Goal: Navigation & Orientation: Find specific page/section

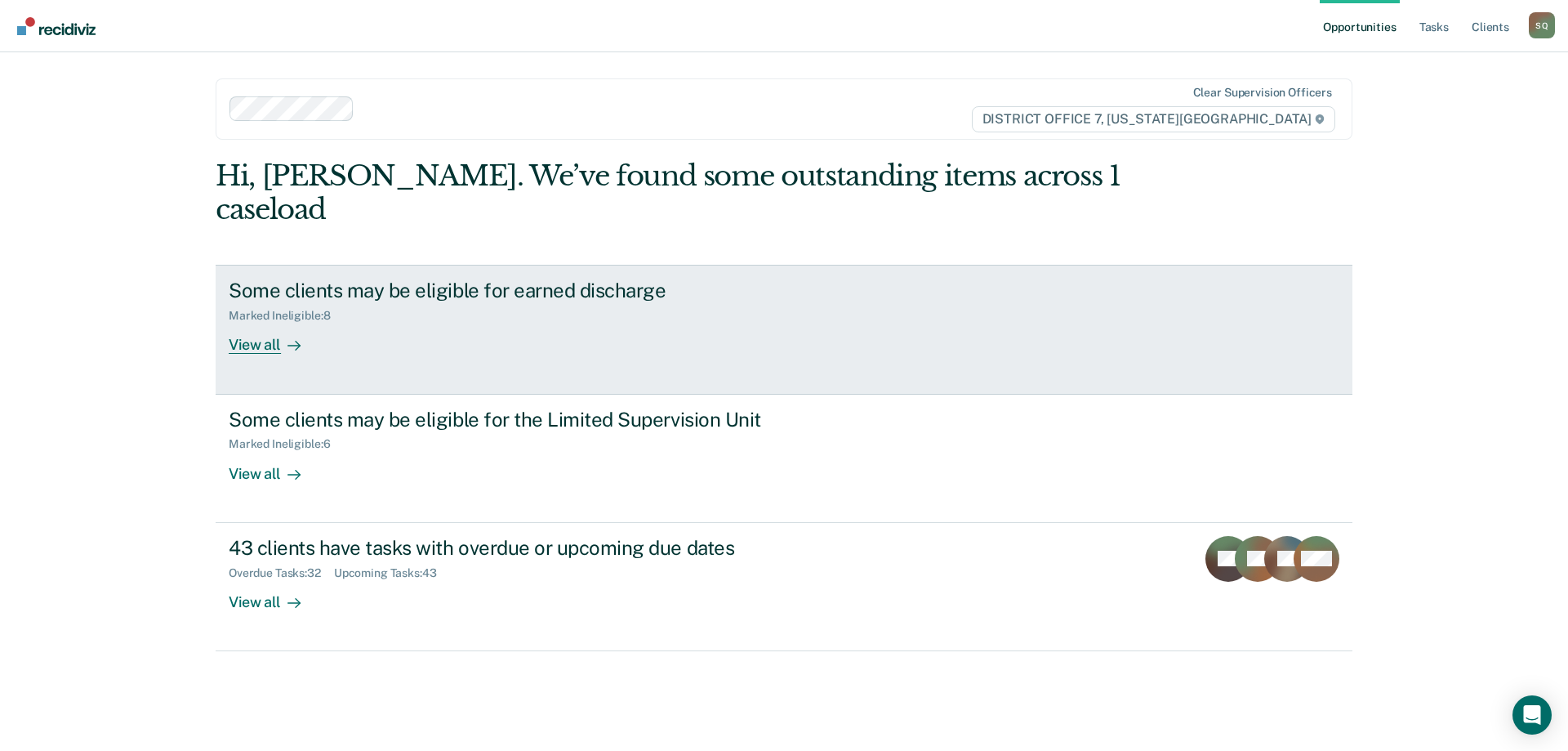
click at [687, 296] on div "Some clients may be eligible for earned discharge Marked Ineligible : 8 View all" at bounding box center [535, 316] width 612 height 75
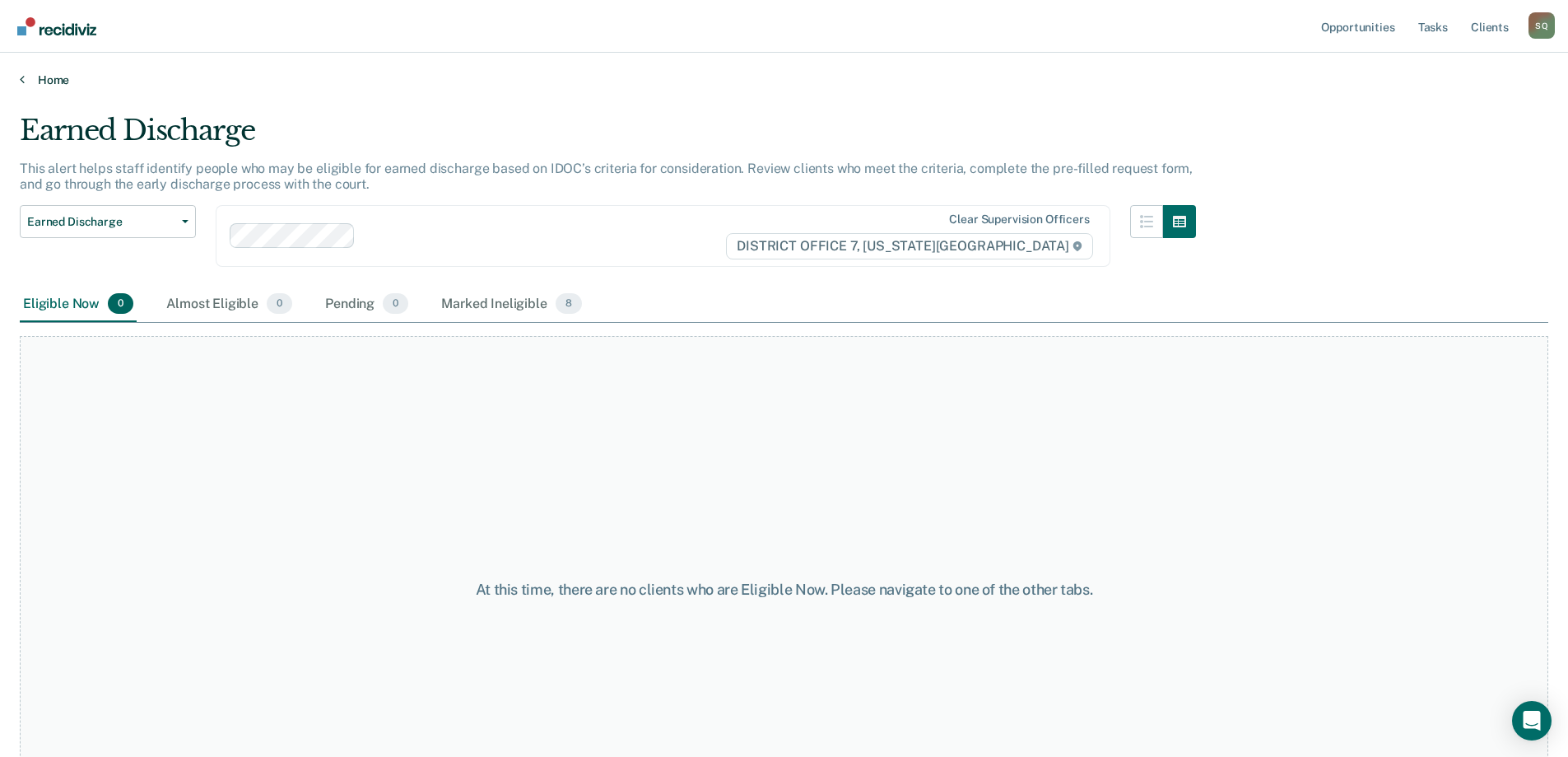
click at [40, 76] on link "Home" at bounding box center [784, 79] width 1529 height 14
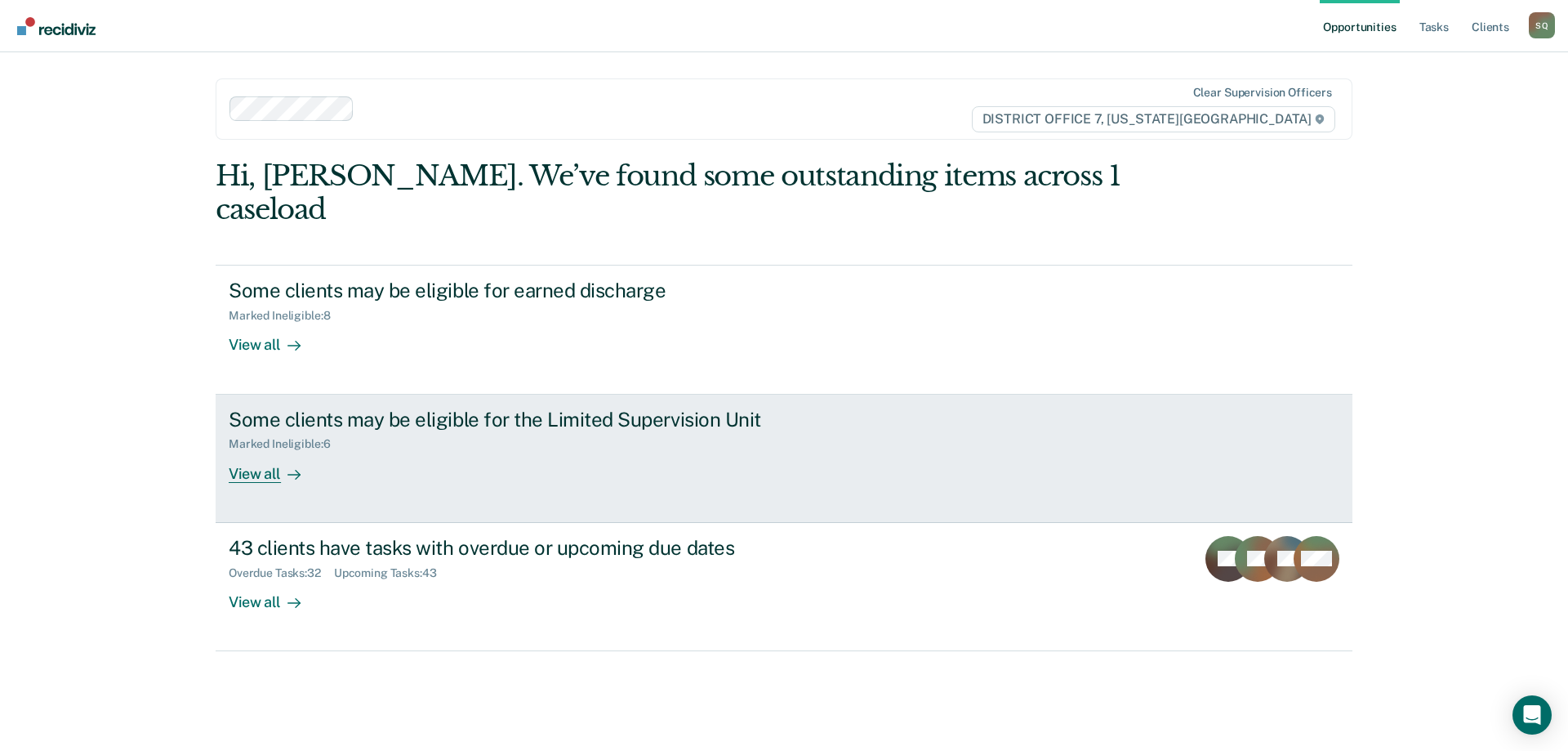
click at [410, 430] on div "Marked Ineligible : 6" at bounding box center [515, 440] width 574 height 20
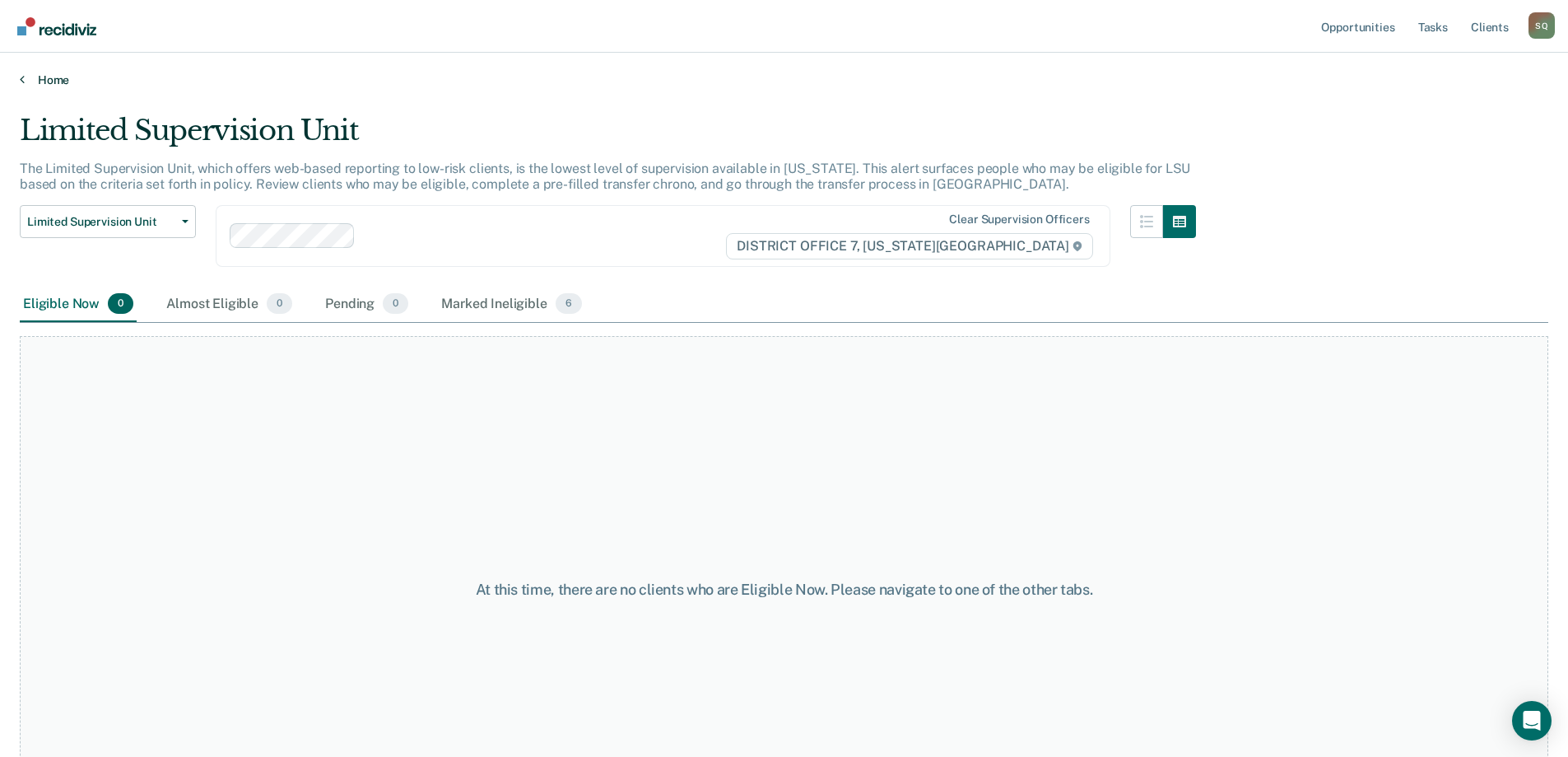
click at [43, 79] on link "Home" at bounding box center [784, 79] width 1529 height 14
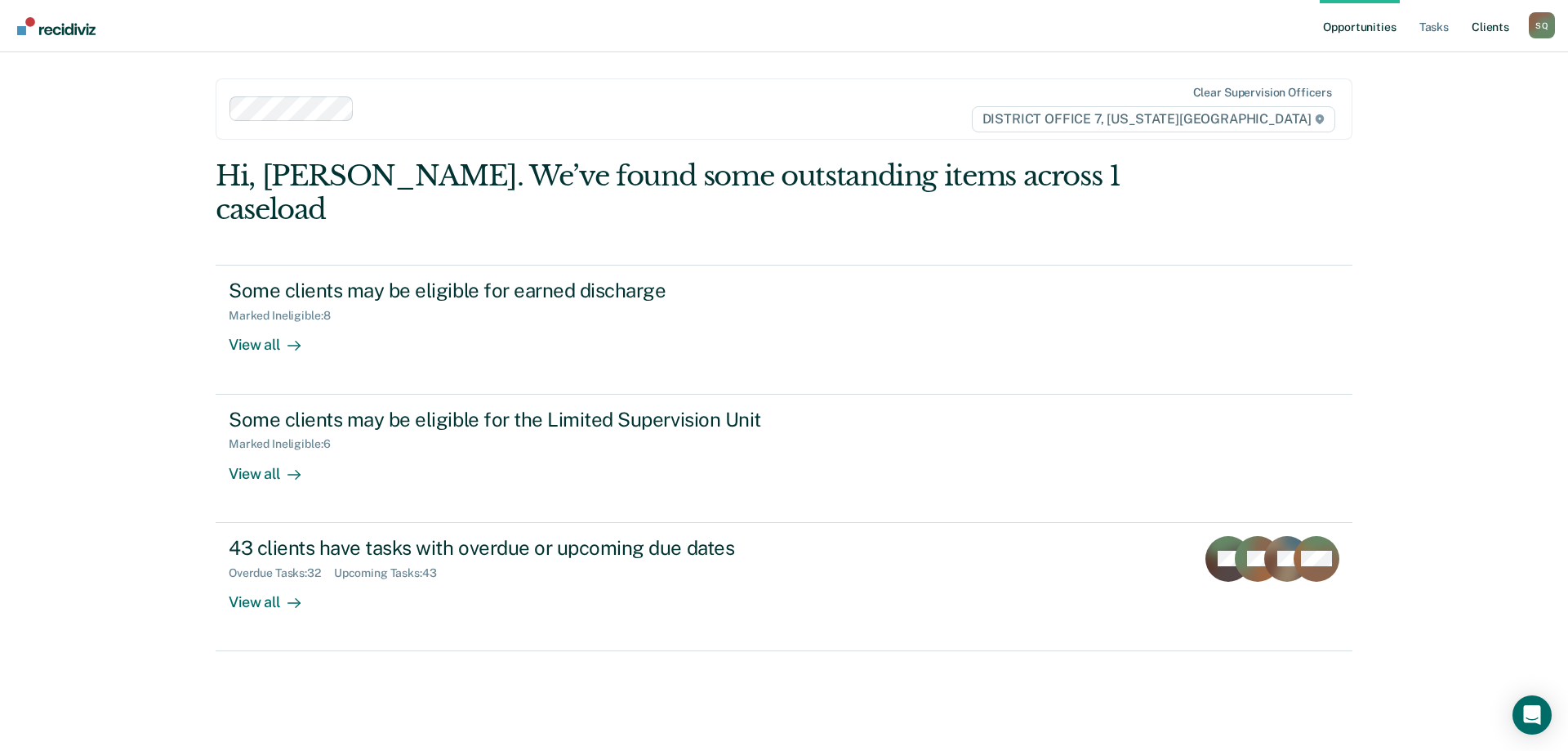
click at [1497, 35] on link "Client s" at bounding box center [1490, 26] width 44 height 52
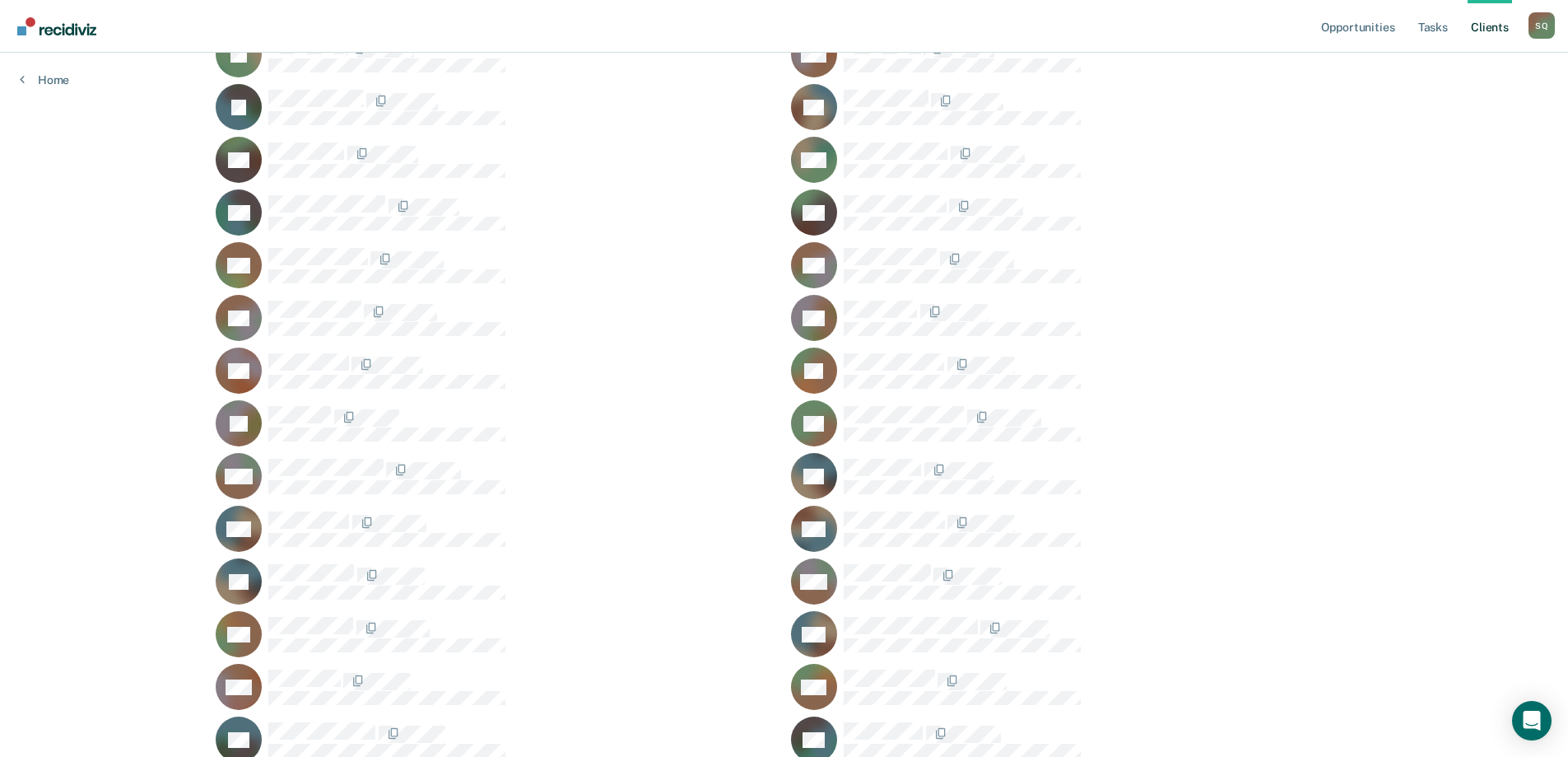
scroll to position [658, 0]
